Goal: Task Accomplishment & Management: Complete application form

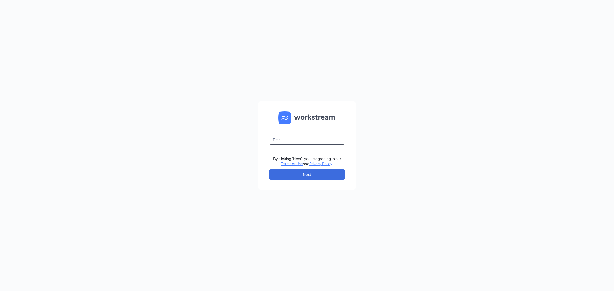
click at [300, 143] on input "text" at bounding box center [307, 140] width 77 height 10
type input "gmmarinette@bleedblue.net"
click at [310, 172] on button "Next" at bounding box center [307, 174] width 77 height 10
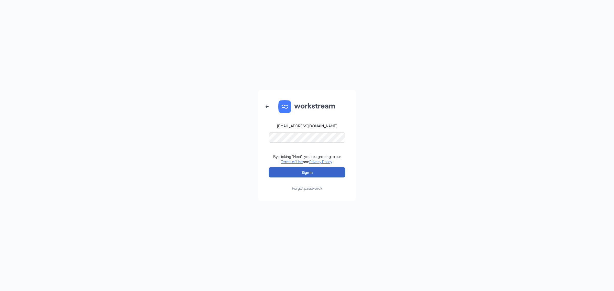
click at [306, 173] on button "Sign In" at bounding box center [307, 172] width 77 height 10
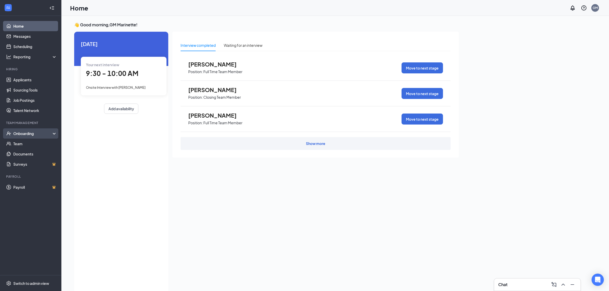
click at [29, 135] on div "Onboarding" at bounding box center [32, 133] width 39 height 5
click at [24, 145] on link "Overview" at bounding box center [35, 144] width 44 height 10
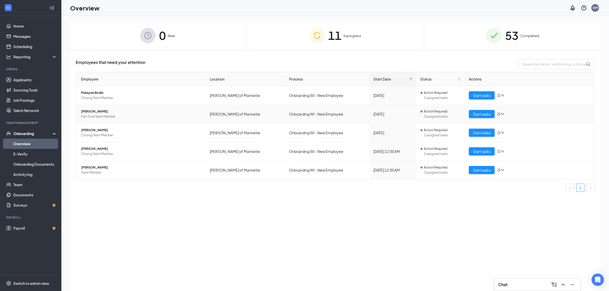
click at [89, 112] on span "[PERSON_NAME]" at bounding box center [141, 111] width 121 height 5
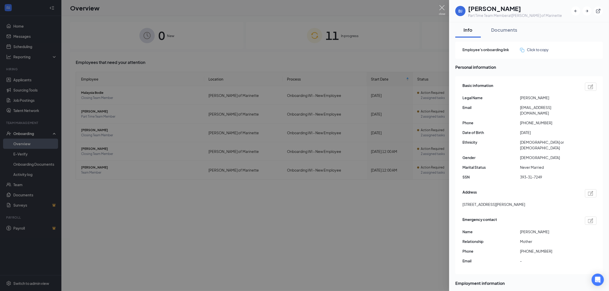
click at [443, 8] on img at bounding box center [442, 10] width 6 height 10
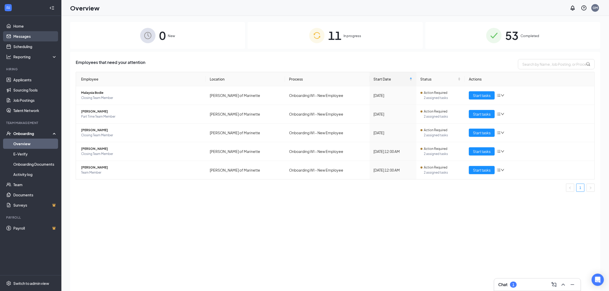
click at [27, 35] on link "Messages" at bounding box center [35, 36] width 44 height 10
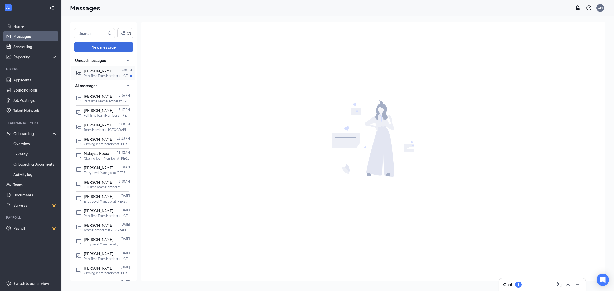
click at [102, 71] on span "[PERSON_NAME]" at bounding box center [98, 71] width 29 height 5
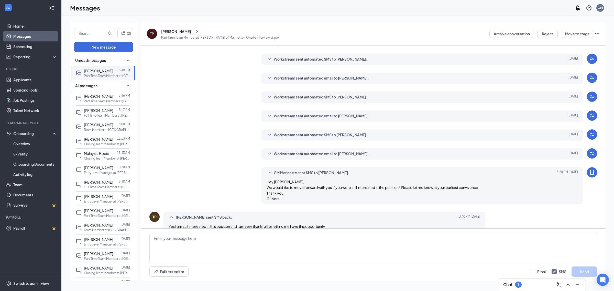
scroll to position [62, 0]
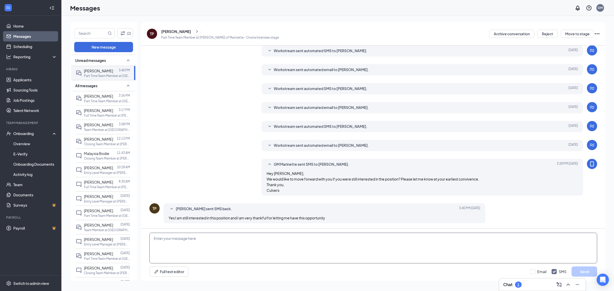
click at [252, 244] on textarea at bounding box center [373, 248] width 448 height 31
type textarea "Y"
type textarea "P"
type textarea "O"
type textarea "Perfect! You will be receiving an email here in a minute for a quick quiz!"
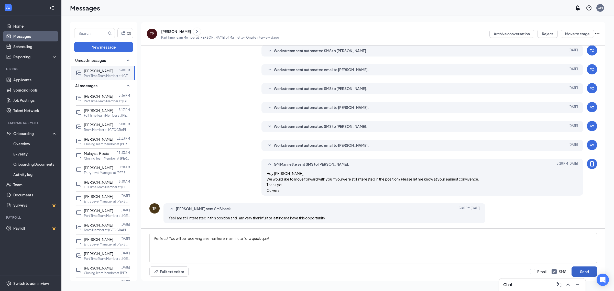
click at [593, 273] on button "Send" at bounding box center [585, 272] width 26 height 10
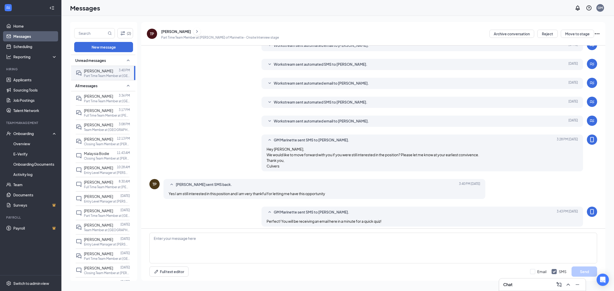
scroll to position [89, 0]
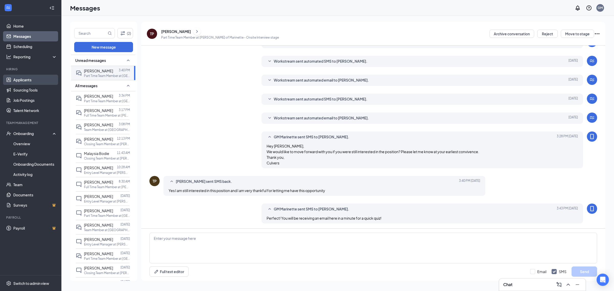
click at [29, 78] on link "Applicants" at bounding box center [35, 80] width 44 height 10
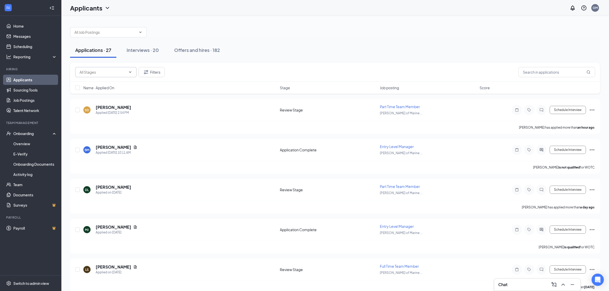
click at [110, 73] on input "text" at bounding box center [103, 72] width 47 height 6
click at [164, 112] on div "SD [PERSON_NAME] Applied [DATE] 2:54 PM" at bounding box center [180, 110] width 194 height 11
click at [559, 74] on input "text" at bounding box center [557, 72] width 77 height 10
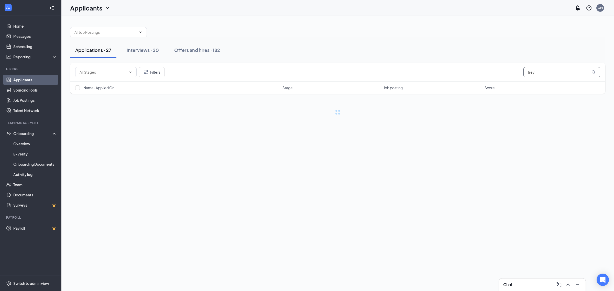
type input "trey"
click at [145, 49] on div "Interviews · 1 / 20" at bounding box center [153, 50] width 38 height 6
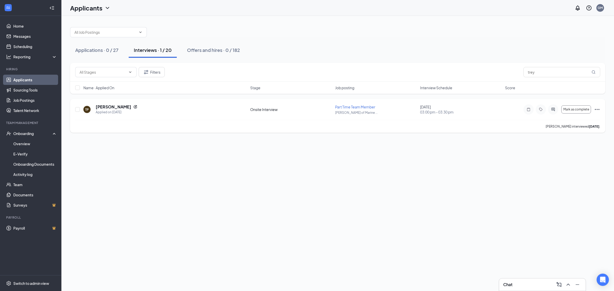
click at [596, 110] on icon "Ellipses" at bounding box center [597, 109] width 6 height 6
click at [582, 117] on p "Move to stage" at bounding box center [574, 119] width 44 height 5
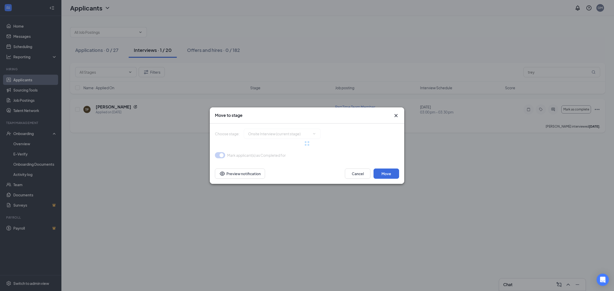
type input "Background Check Screening (next stage)"
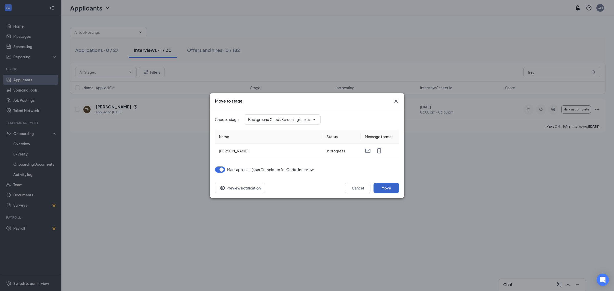
click at [387, 189] on button "Move" at bounding box center [387, 188] width 26 height 10
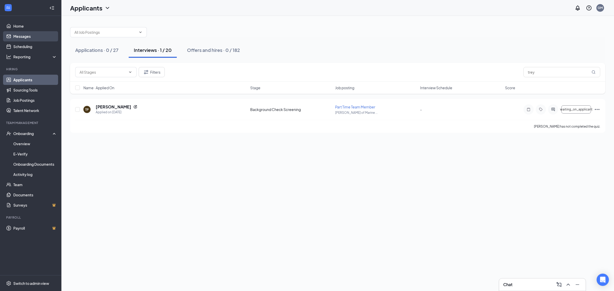
click at [29, 36] on link "Messages" at bounding box center [35, 36] width 44 height 10
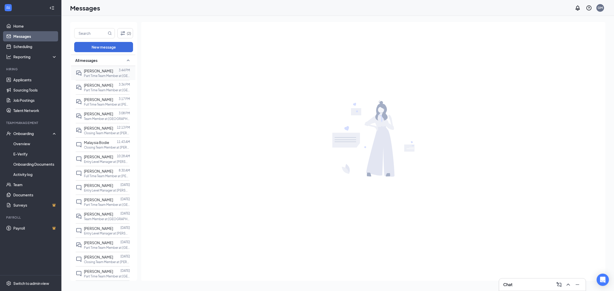
click at [118, 74] on p "Part Time Team Member at [GEOGRAPHIC_DATA][PERSON_NAME] of Marinette" at bounding box center [107, 76] width 46 height 4
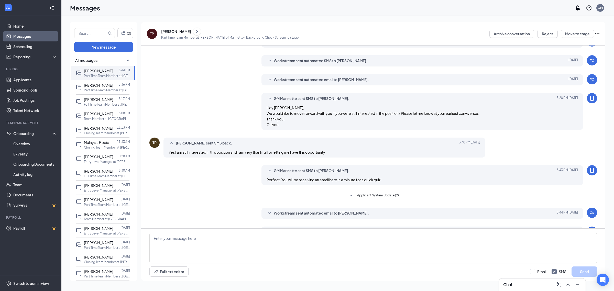
scroll to position [42, 0]
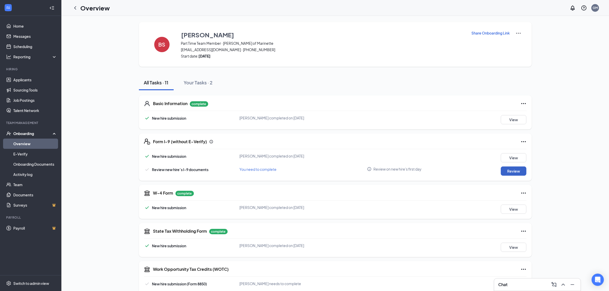
click at [507, 170] on button "Review" at bounding box center [514, 171] width 26 height 9
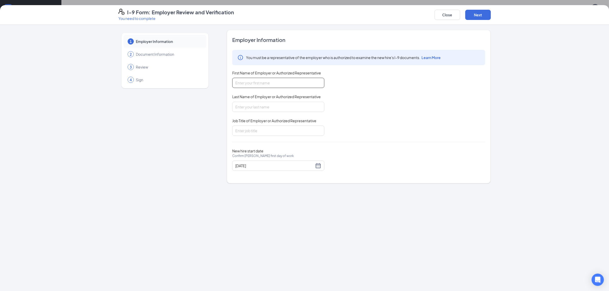
click at [289, 84] on input "First Name of Employer or Authorized Representative" at bounding box center [278, 83] width 92 height 10
click at [279, 84] on input "First Name of Employer or Authorized Representative" at bounding box center [278, 83] width 92 height 10
type input "[PERSON_NAME]"
type input "Hebert"
type input "General Manager"
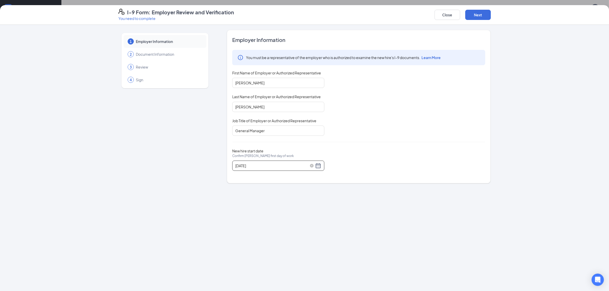
click at [319, 164] on div "09/08/2025" at bounding box center [278, 166] width 86 height 6
type input "09/15/2025"
click at [247, 211] on div "15" at bounding box center [249, 212] width 6 height 6
click at [476, 14] on button "Next" at bounding box center [478, 15] width 26 height 10
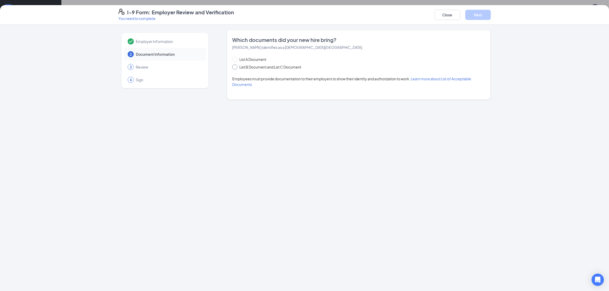
click at [235, 68] on input "List B Document and List C Document" at bounding box center [234, 66] width 4 height 4
radio input "true"
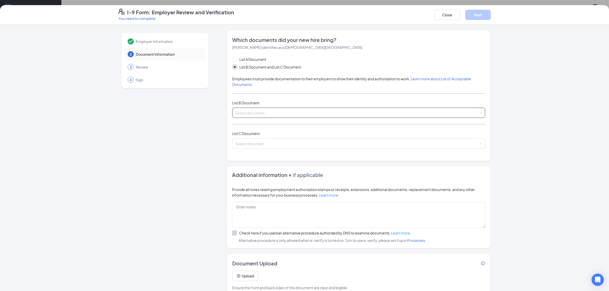
click at [263, 113] on input "search" at bounding box center [356, 112] width 243 height 8
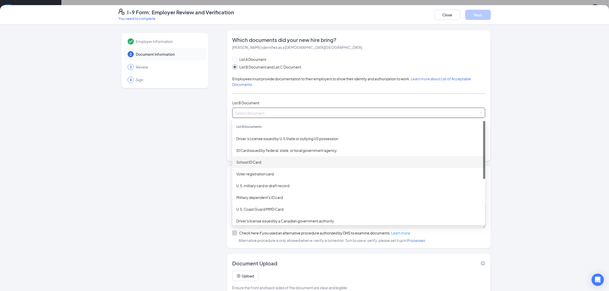
click at [273, 161] on div "School ID Card" at bounding box center [358, 162] width 245 height 6
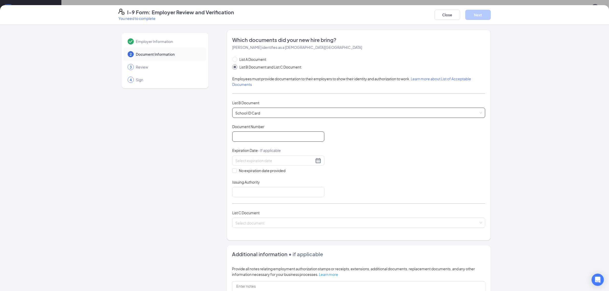
click at [282, 139] on input "Document Number" at bounding box center [278, 137] width 92 height 10
type input "2025-2026"
click at [232, 172] on input "No expiration date provided" at bounding box center [234, 170] width 4 height 4
checkbox input "true"
click at [241, 190] on input "Issuing Authority" at bounding box center [278, 193] width 92 height 10
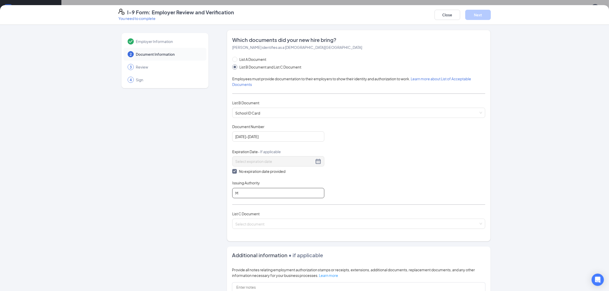
type input "Marinette High School"
click at [270, 222] on input "search" at bounding box center [356, 223] width 243 height 8
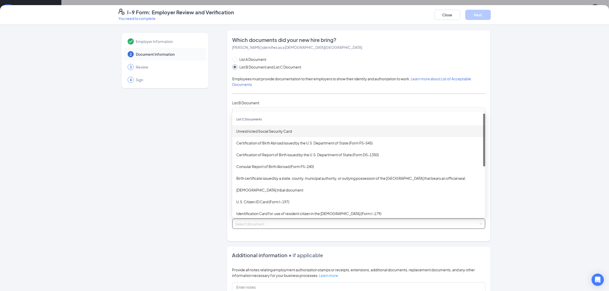
click at [282, 134] on div "Unrestricted Social Security Card" at bounding box center [358, 131] width 245 height 6
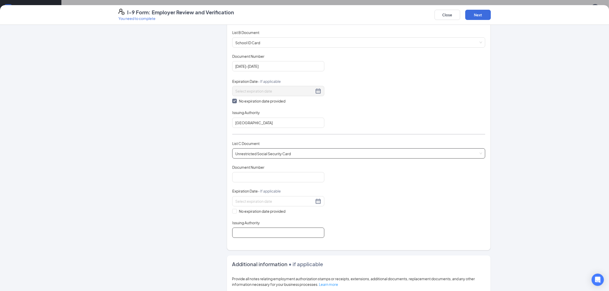
scroll to position [96, 0]
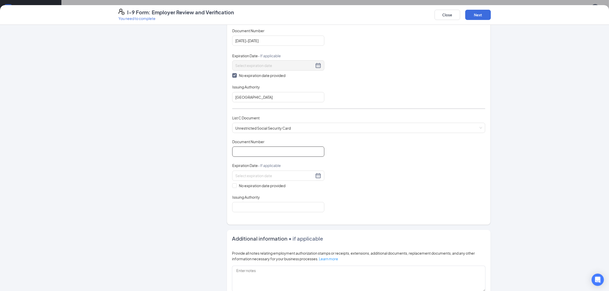
click at [282, 151] on input "Document Number" at bounding box center [278, 152] width 92 height 10
type input "393317249"
click at [232, 184] on input "No expiration date provided" at bounding box center [234, 185] width 4 height 4
checkbox input "true"
click at [256, 211] on input "Issuing Authority" at bounding box center [278, 208] width 92 height 10
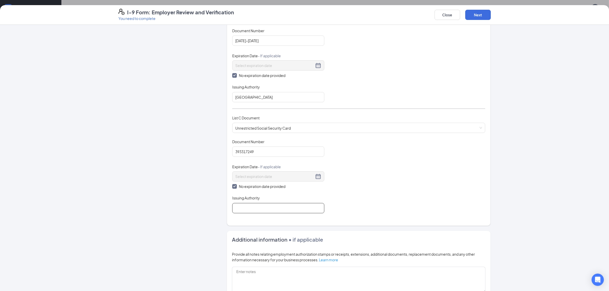
type input "Social Security Administration"
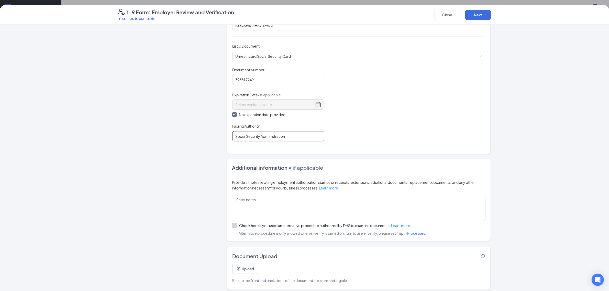
scroll to position [172, 0]
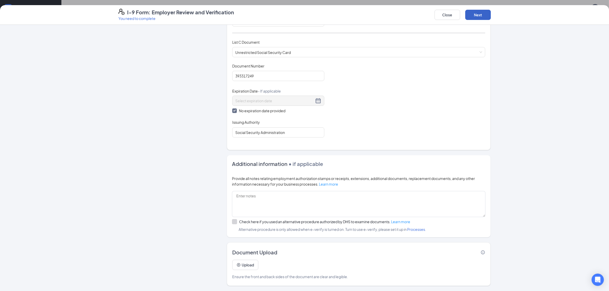
click at [470, 13] on button "Next" at bounding box center [478, 15] width 26 height 10
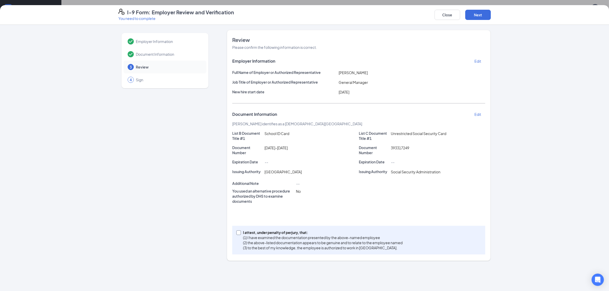
click at [239, 231] on input "I attest, under penalty of perjury, that: (1) I have examined the documentation…" at bounding box center [238, 233] width 4 height 4
checkbox input "true"
click at [476, 12] on button "Next" at bounding box center [478, 15] width 26 height 10
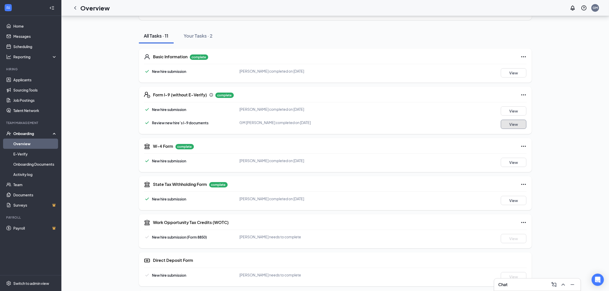
scroll to position [127, 0]
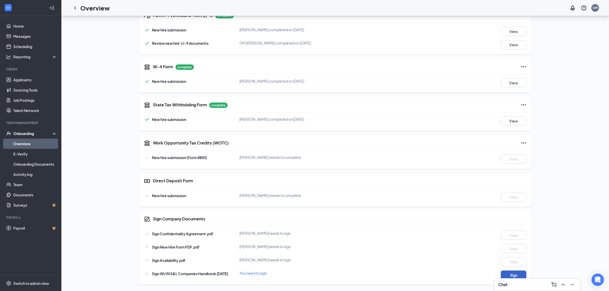
click at [518, 273] on button "Sign" at bounding box center [514, 275] width 26 height 9
click at [517, 275] on button "View" at bounding box center [514, 275] width 26 height 9
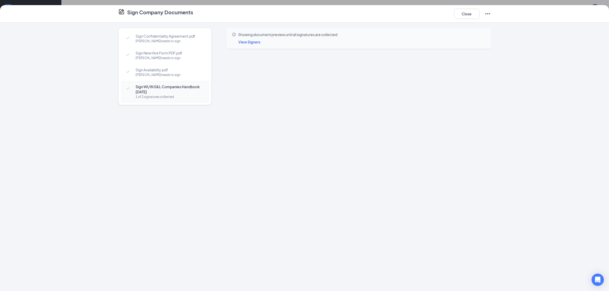
click at [255, 41] on span "View Signers" at bounding box center [249, 42] width 22 height 5
click at [273, 25] on span "General Manager" at bounding box center [289, 27] width 64 height 5
click at [288, 23] on span "GM Marinette signed on Sep 15" at bounding box center [289, 21] width 64 height 5
click at [279, 6] on span "[PERSON_NAME]" at bounding box center [271, 6] width 29 height 5
click at [299, 27] on span "General Manager" at bounding box center [289, 27] width 64 height 5
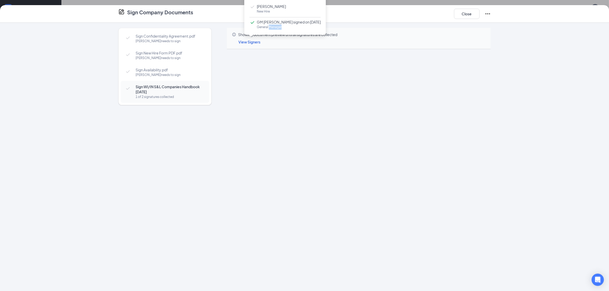
click at [299, 27] on span "General Manager" at bounding box center [289, 27] width 64 height 5
drag, startPoint x: 469, startPoint y: 18, endPoint x: 469, endPoint y: 14, distance: 4.1
click at [469, 18] on button "Close" at bounding box center [467, 14] width 26 height 10
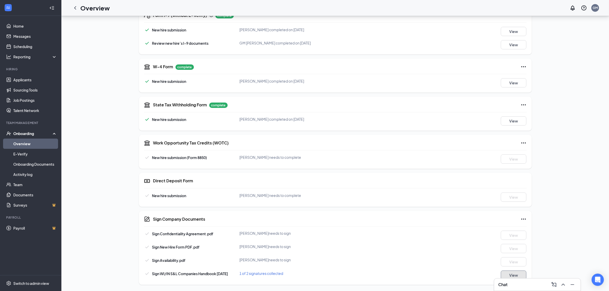
click at [514, 274] on button "View" at bounding box center [514, 275] width 26 height 9
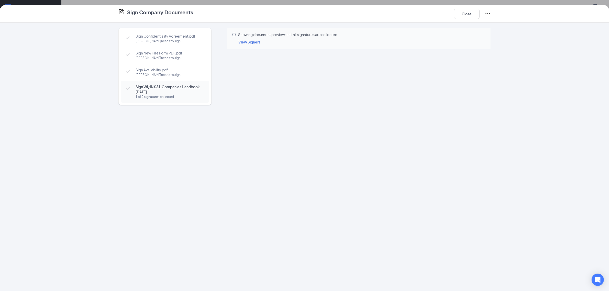
click at [245, 42] on span "View Signers" at bounding box center [249, 42] width 22 height 5
click at [291, 25] on span "General Manager" at bounding box center [289, 27] width 64 height 5
click at [292, 28] on span "General Manager" at bounding box center [289, 27] width 64 height 5
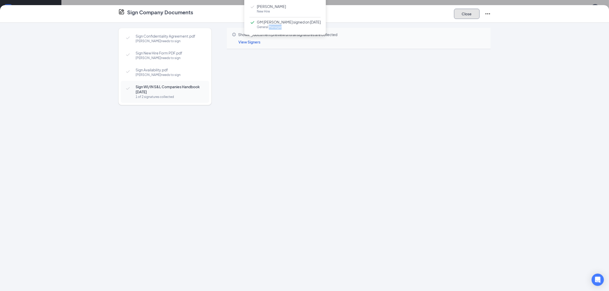
click at [468, 13] on button "Close" at bounding box center [467, 14] width 26 height 10
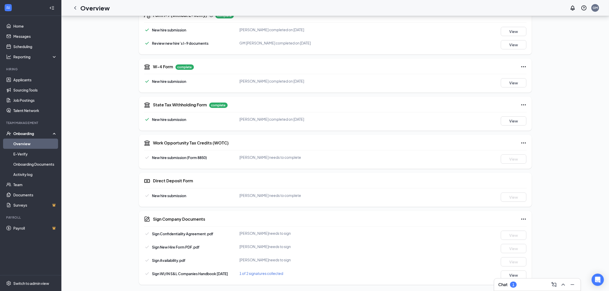
click at [259, 271] on span "1 of 2 signatures collected" at bounding box center [262, 273] width 44 height 5
click at [305, 255] on span "GM Marinette signed on Sep 15" at bounding box center [301, 253] width 64 height 5
click at [301, 260] on span "General Manager" at bounding box center [301, 258] width 64 height 5
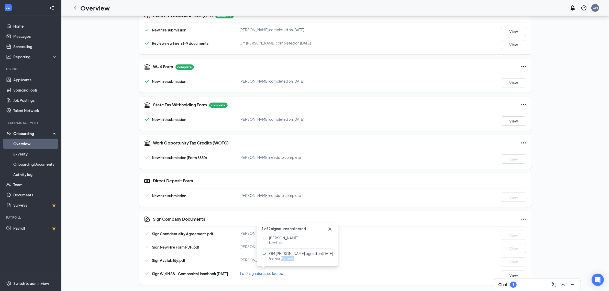
click at [301, 260] on span "General Manager" at bounding box center [301, 258] width 64 height 5
click at [296, 239] on div "Bennee J Smith New Hire" at bounding box center [297, 242] width 71 height 14
click at [329, 228] on icon "Cross" at bounding box center [330, 229] width 3 height 3
click at [510, 275] on button "View" at bounding box center [514, 275] width 26 height 9
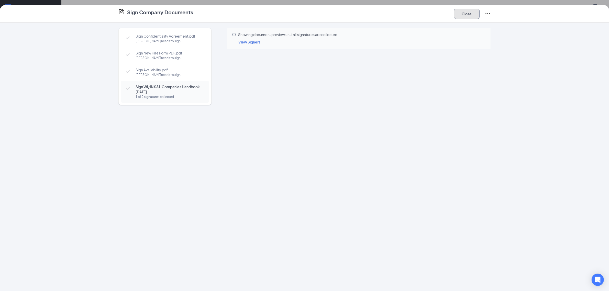
click at [475, 12] on button "Close" at bounding box center [467, 14] width 26 height 10
